Goal: Task Accomplishment & Management: Use online tool/utility

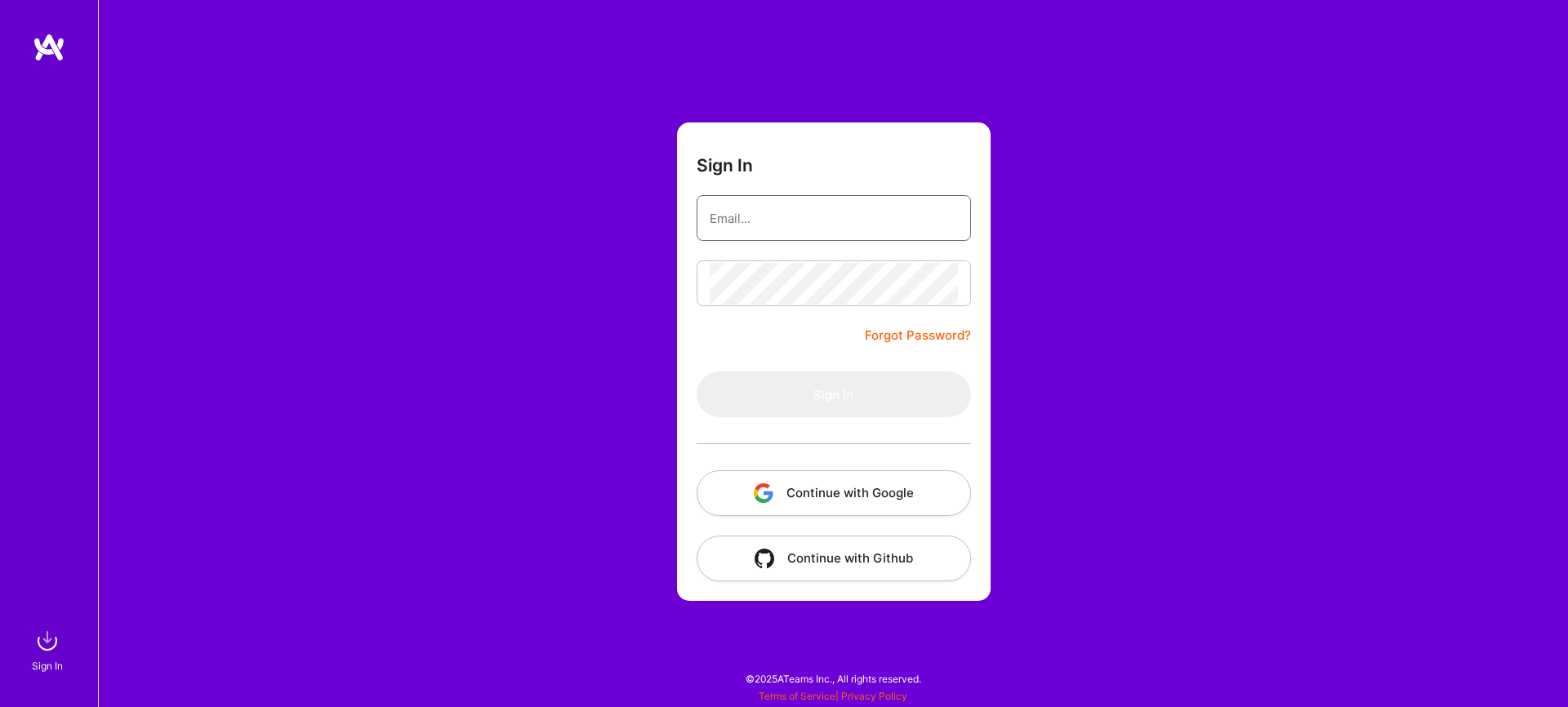
type input "[EMAIL_ADDRESS][DOMAIN_NAME]"
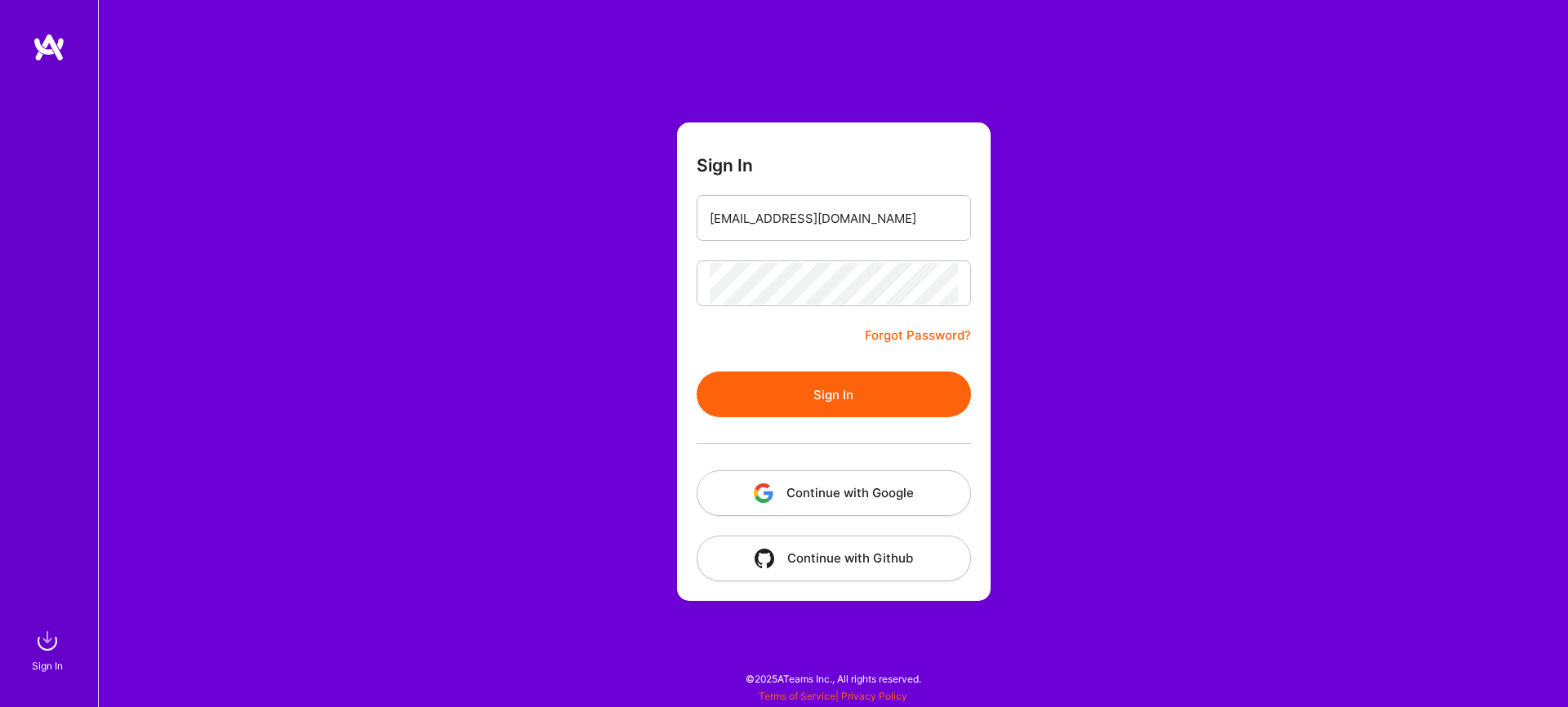
click at [817, 397] on button "Sign In" at bounding box center [834, 394] width 274 height 46
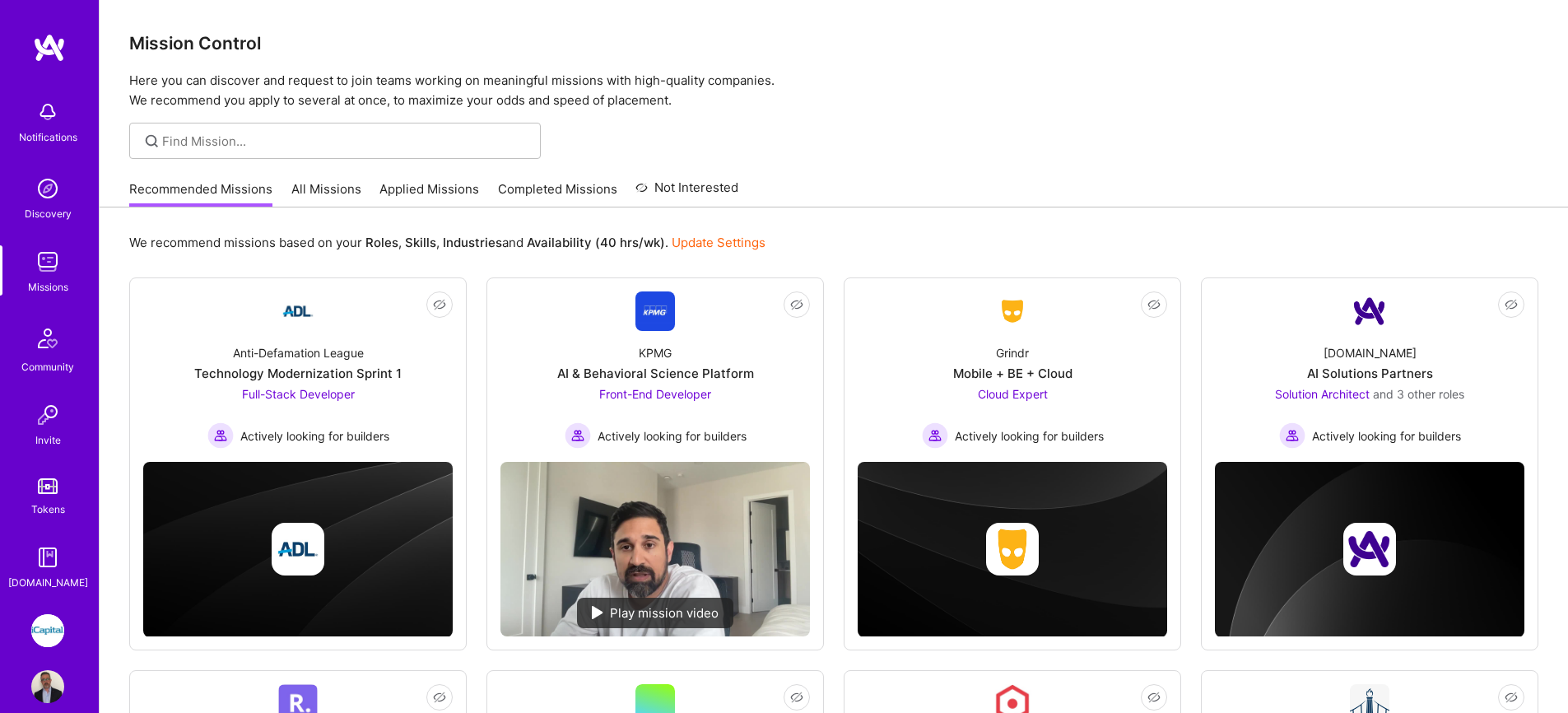
click at [310, 189] on link "All Missions" at bounding box center [326, 193] width 70 height 27
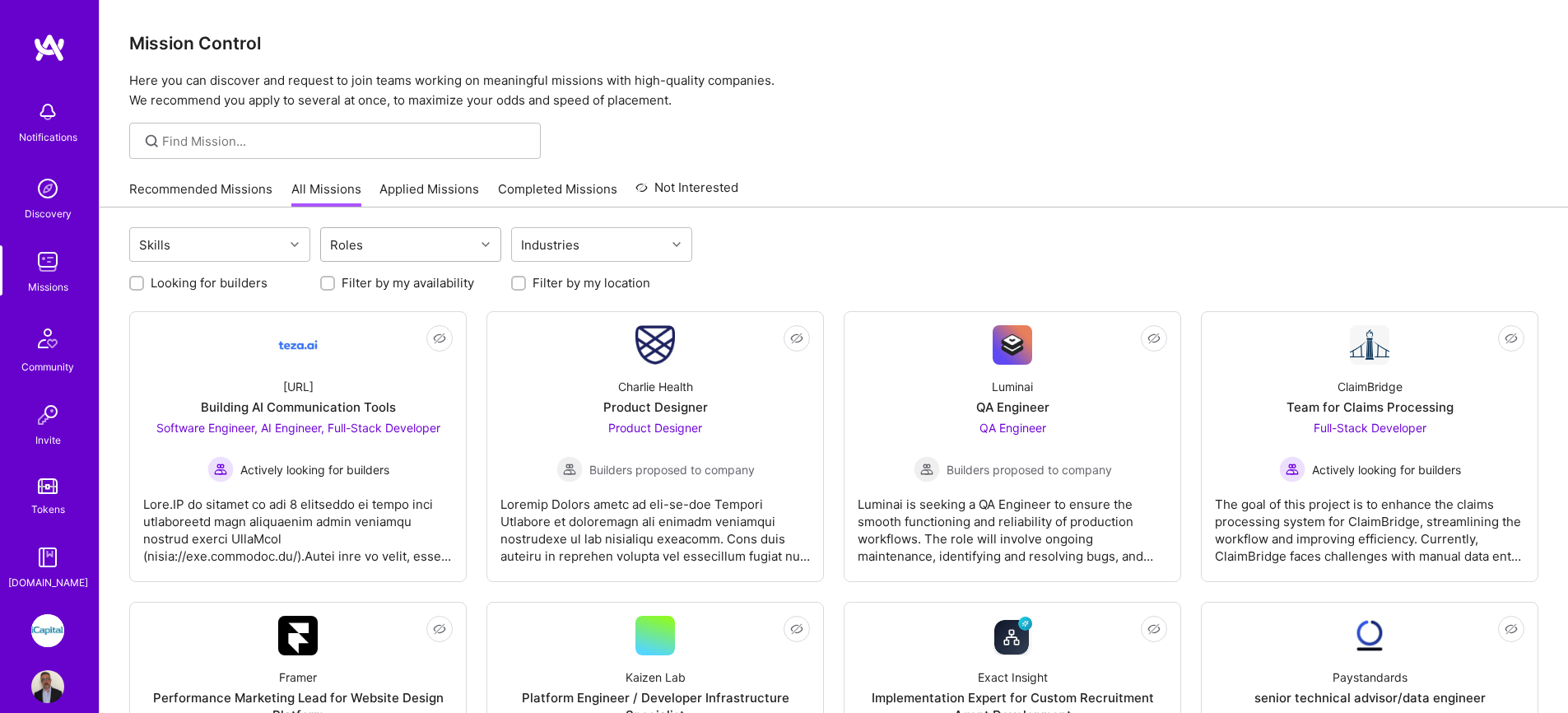
click at [394, 254] on div "Roles" at bounding box center [397, 244] width 154 height 33
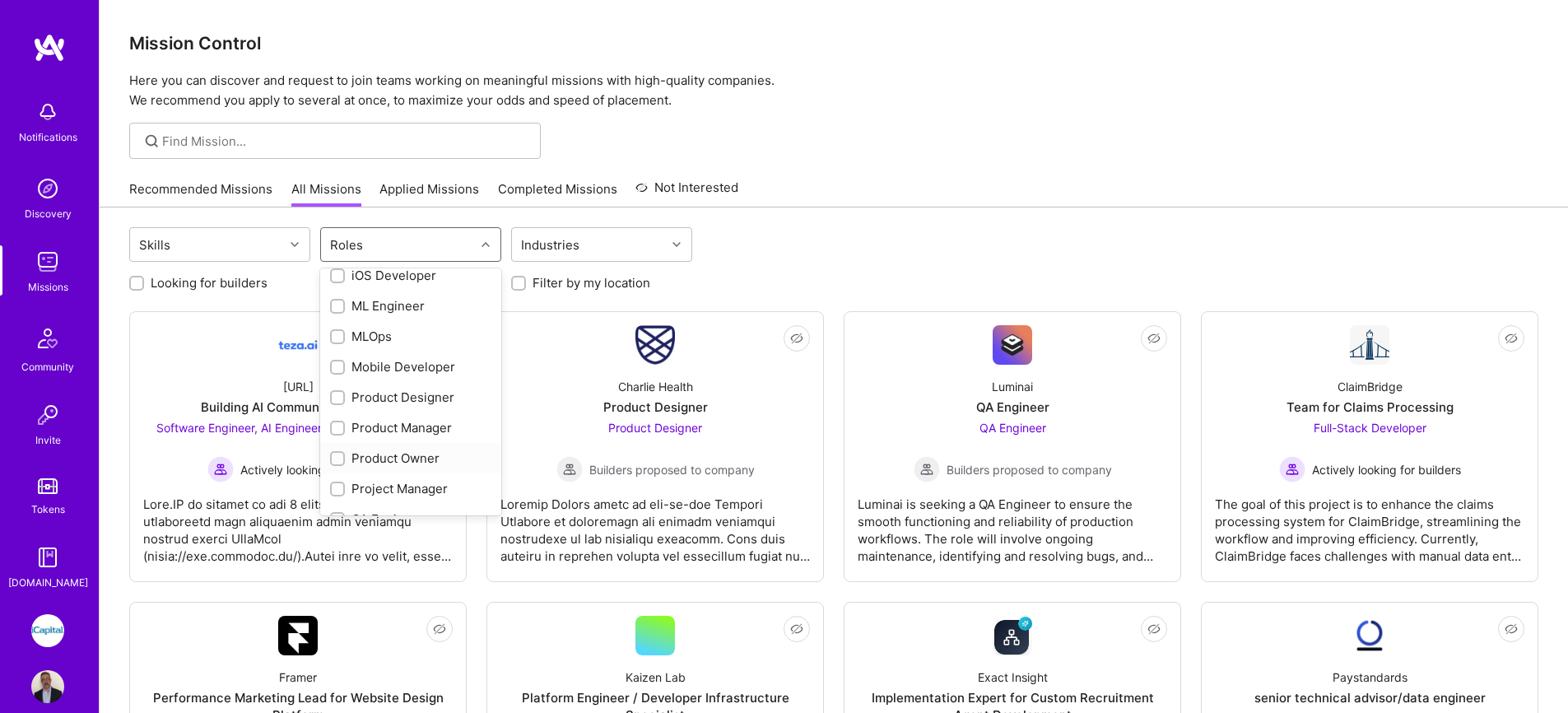
scroll to position [782, 0]
click at [379, 299] on div "QA Engineer" at bounding box center [410, 297] width 161 height 17
checkbox input "true"
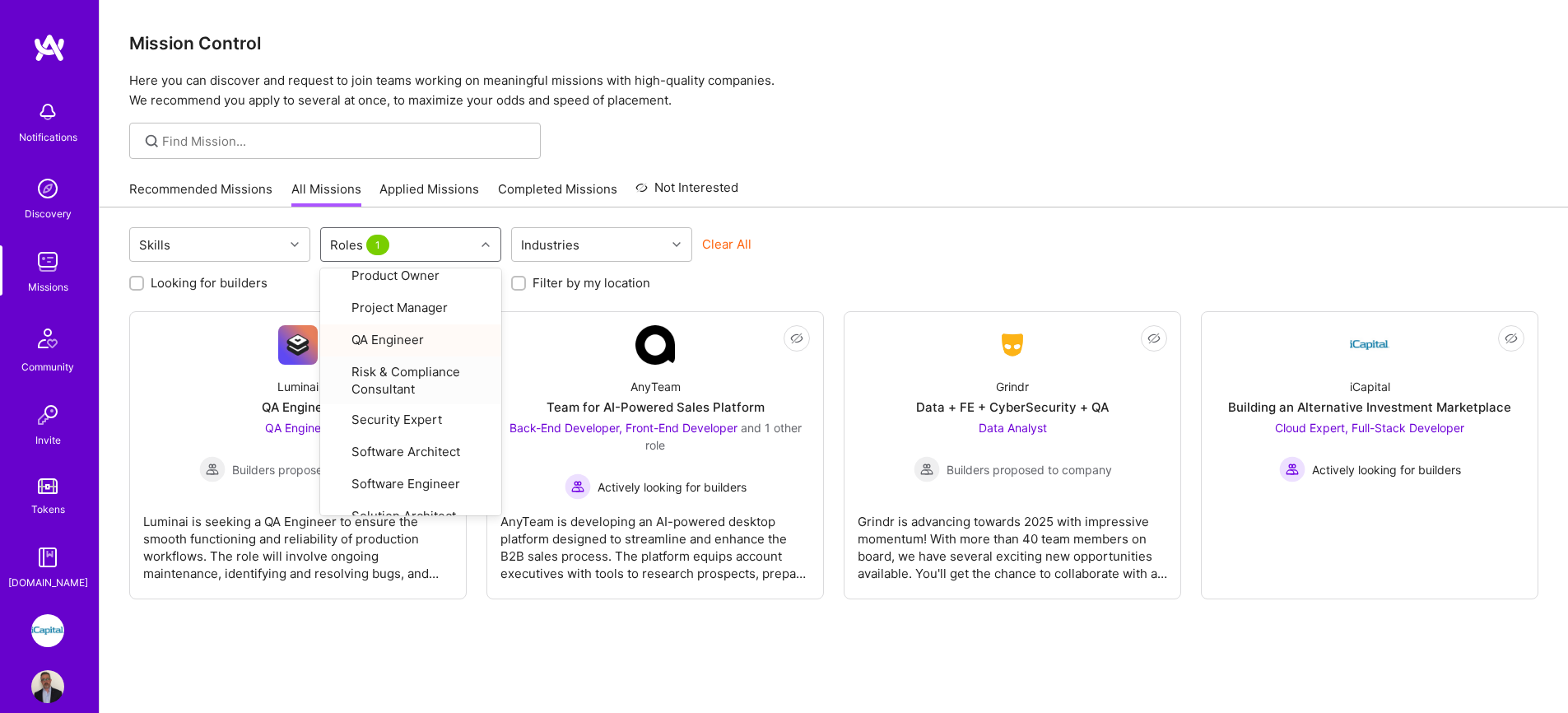
click at [418, 190] on link "Applied Missions" at bounding box center [429, 193] width 100 height 27
